Goal: Transaction & Acquisition: Purchase product/service

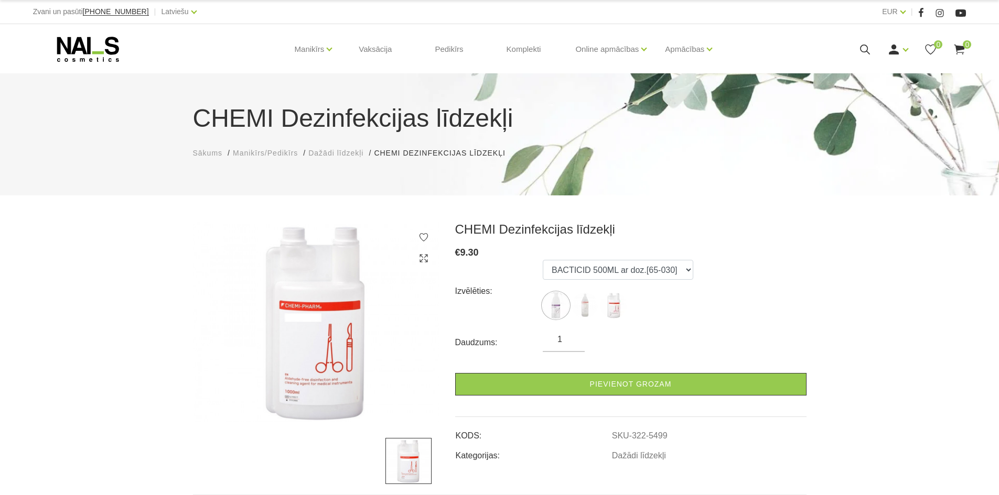
click at [367, 379] on img at bounding box center [316, 322] width 246 height 201
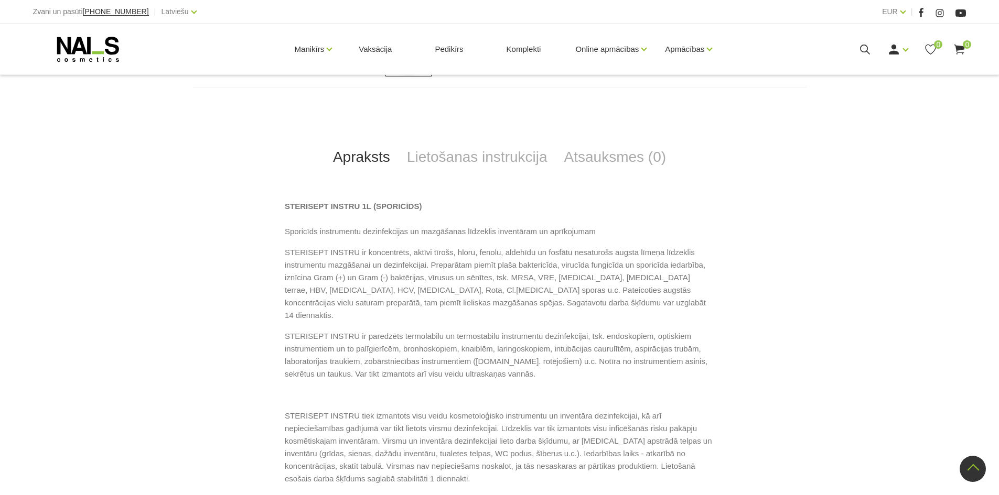
scroll to position [440, 0]
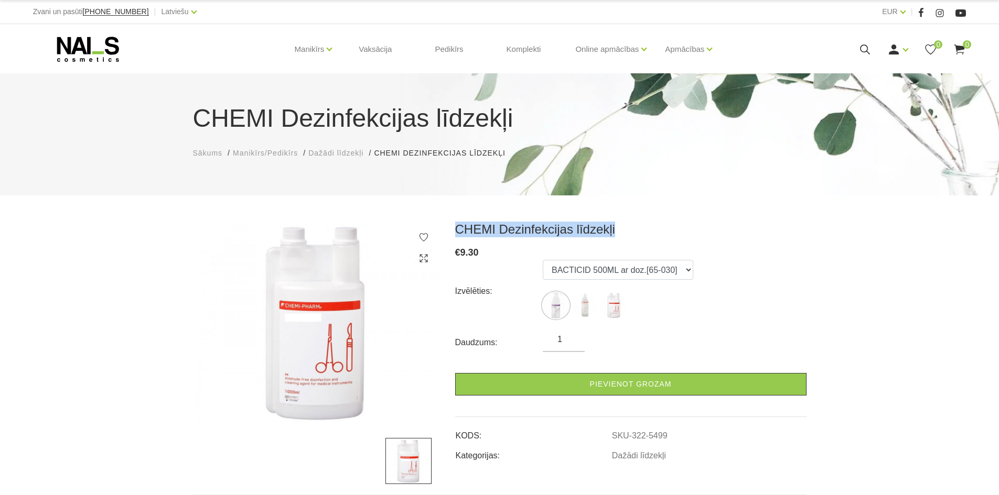
drag, startPoint x: 455, startPoint y: 233, endPoint x: 611, endPoint y: 233, distance: 156.3
click at [611, 233] on h3 "CHEMI Dezinfekcijas līdzekļi" at bounding box center [630, 230] width 351 height 16
click at [684, 239] on div "CHEMI Dezinfekcijas līdzekļi € 9.30 Izvēlēties: BACTICID 500ML ar doz.[65-030] …" at bounding box center [630, 342] width 351 height 241
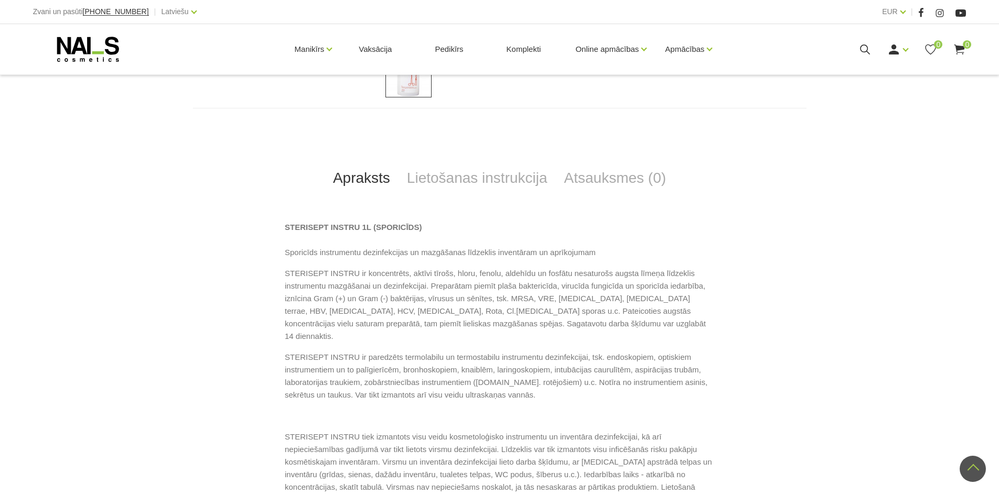
scroll to position [398, 0]
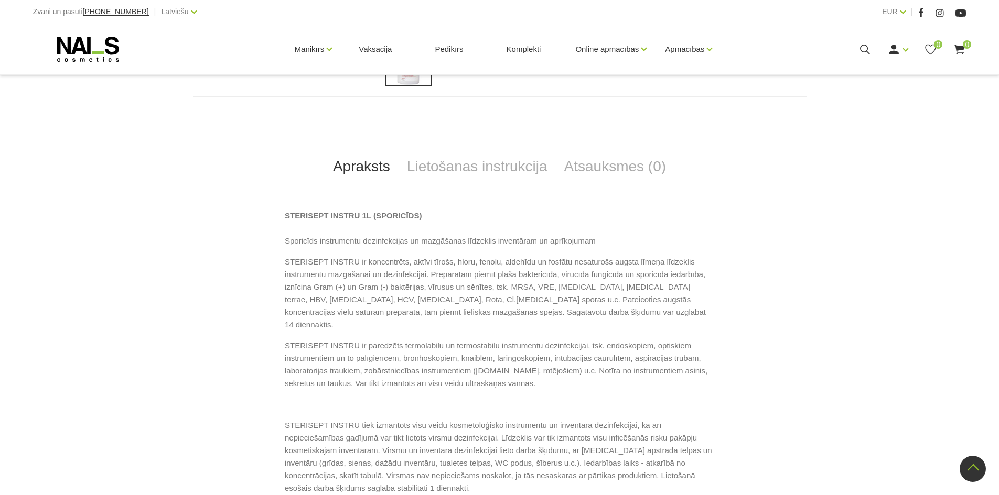
click at [387, 215] on strong "STERISEPT INSTRU 1L (SPORICĪDS)" at bounding box center [353, 215] width 137 height 9
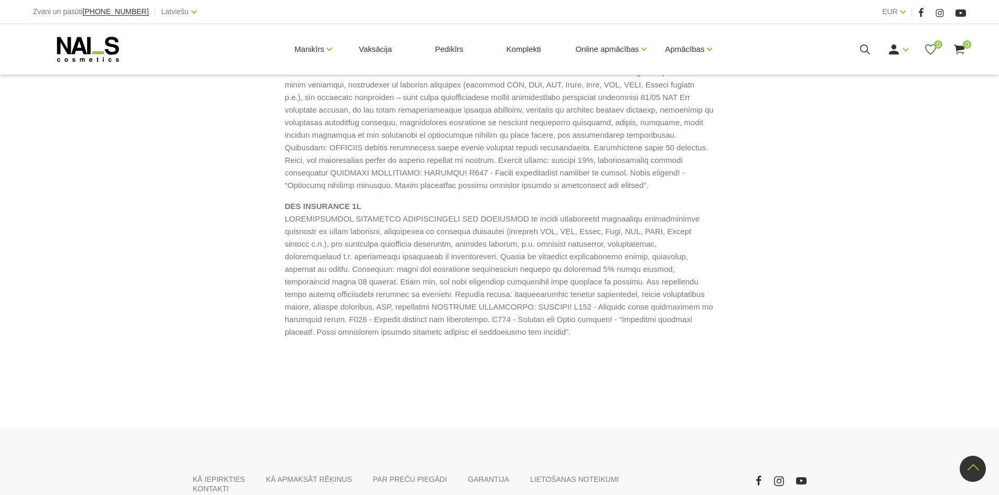
scroll to position [965, 0]
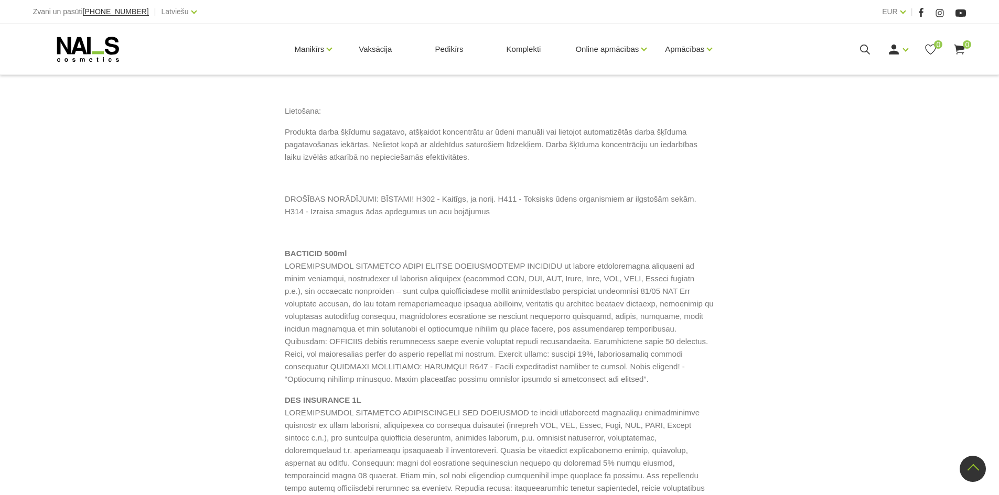
click at [284, 232] on div "STERISEPT INSTRU 1L (SPORICĪDS) Sporicīds instrumentu dezinfekcijas un mazgāšan…" at bounding box center [499, 179] width 613 height 779
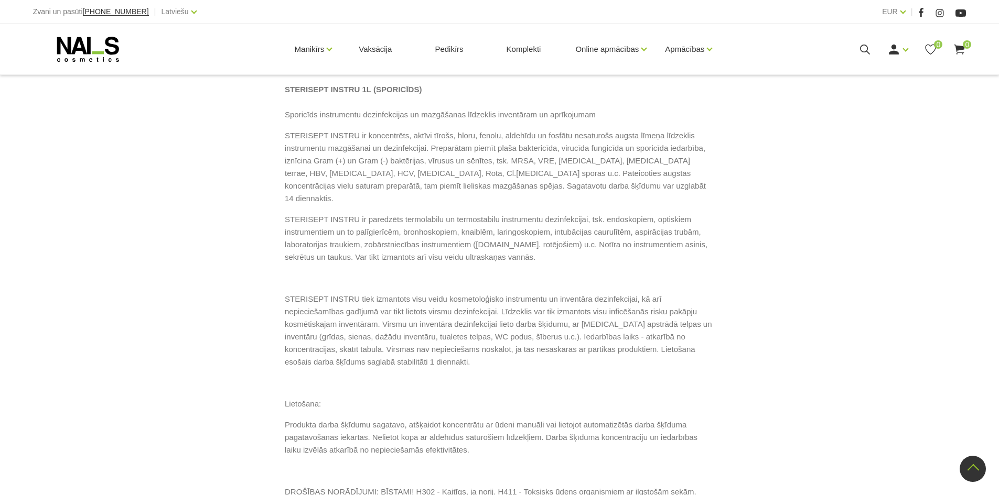
scroll to position [398, 0]
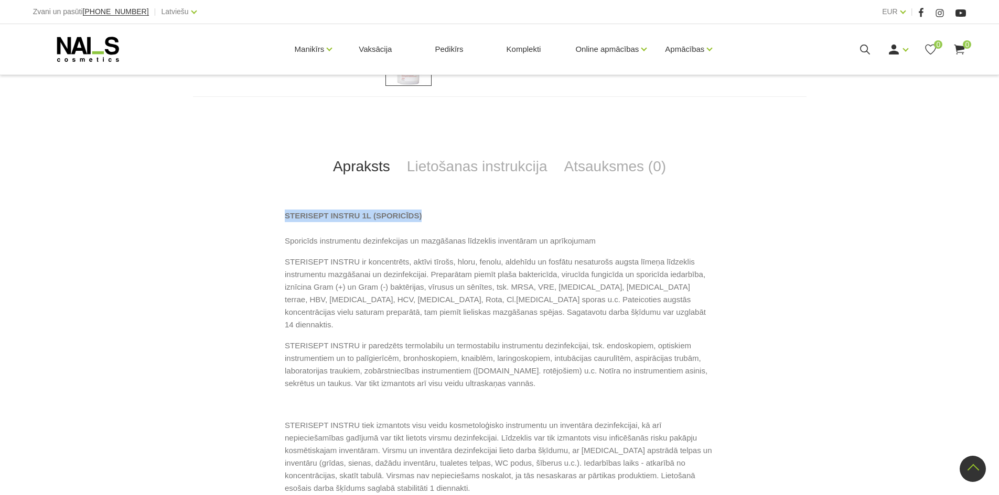
drag, startPoint x: 361, startPoint y: 208, endPoint x: 418, endPoint y: 211, distance: 57.8
copy strong "STERISEPT INSTRU 1L (SPORICĪDS)"
click at [452, 247] on p "STERISEPT INSTRU 1L (SPORICĪDS) Sporicīds instrumentu dezinfekcijas un mazgāšan…" at bounding box center [499, 229] width 429 height 38
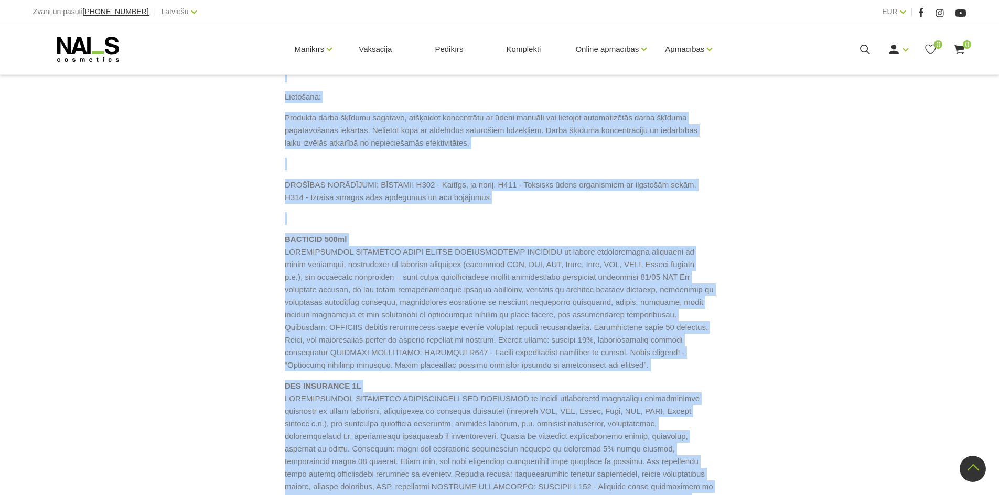
scroll to position [1024, 0]
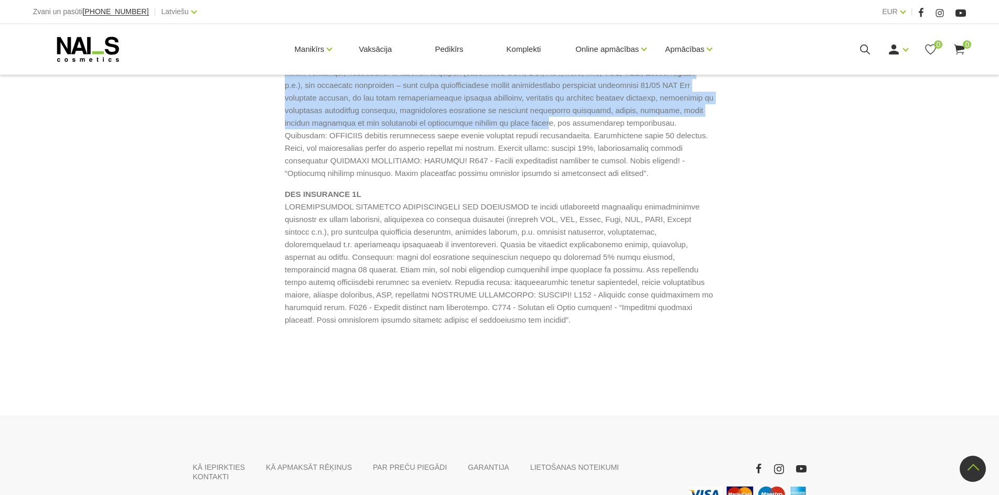
drag, startPoint x: 285, startPoint y: 216, endPoint x: 401, endPoint y: 105, distance: 160.6
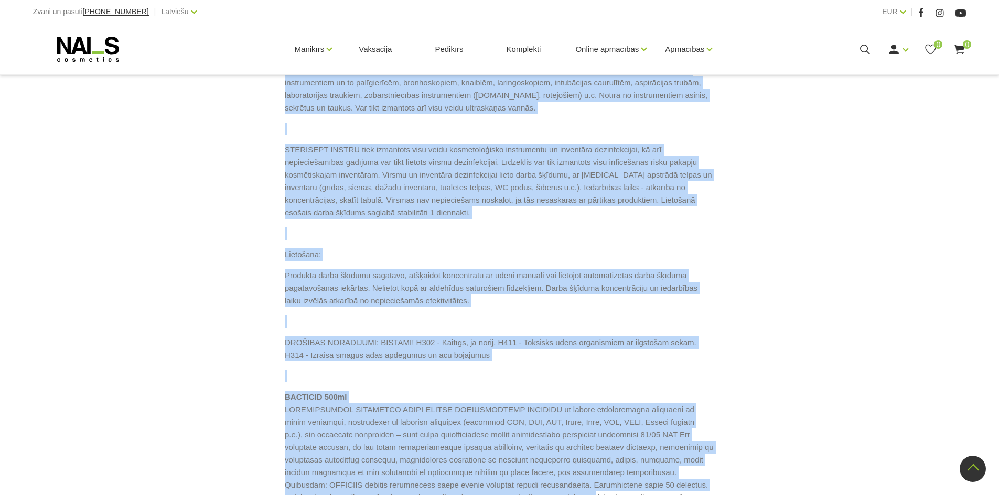
scroll to position [784, 0]
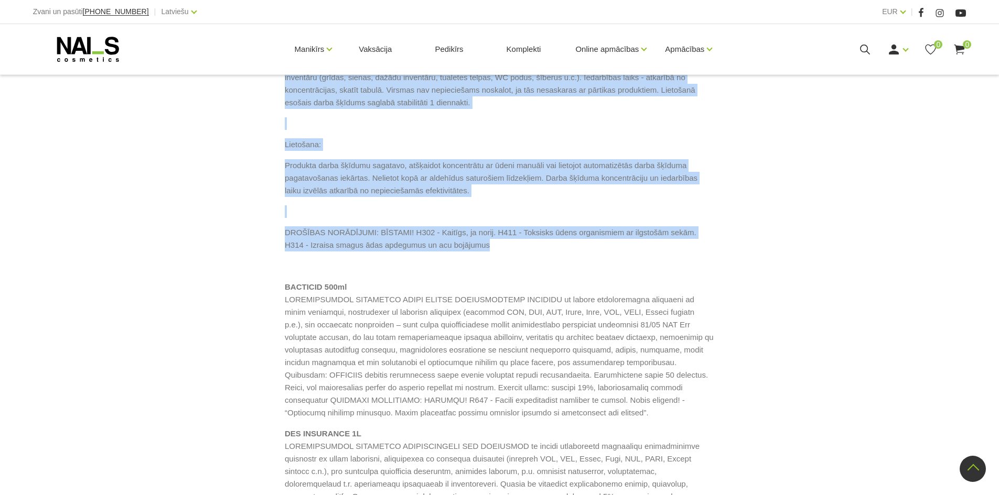
drag, startPoint x: 284, startPoint y: 175, endPoint x: 537, endPoint y: 233, distance: 259.9
click at [537, 233] on div "STERISEPT INSTRU 1L (SPORICĪDS) Sporicīds instrumentu dezinfekcijas un mazgāšan…" at bounding box center [499, 213] width 613 height 779
copy div "LOREMIPSU DOLORS 6A (CONSECTET) Adipiscin elitseddoei temporincidid ut laboreet…"
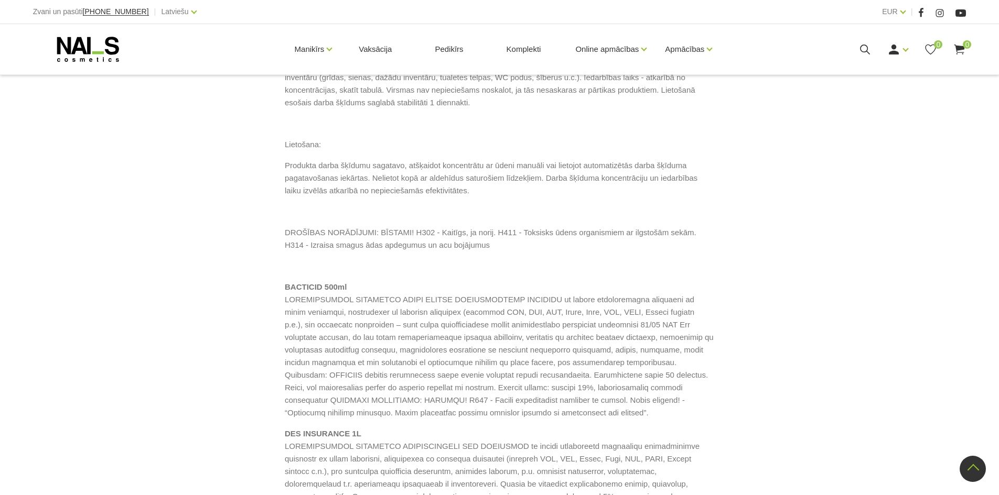
click at [484, 318] on p "BACTICID 500ml" at bounding box center [499, 350] width 429 height 138
